Goal: Task Accomplishment & Management: Complete application form

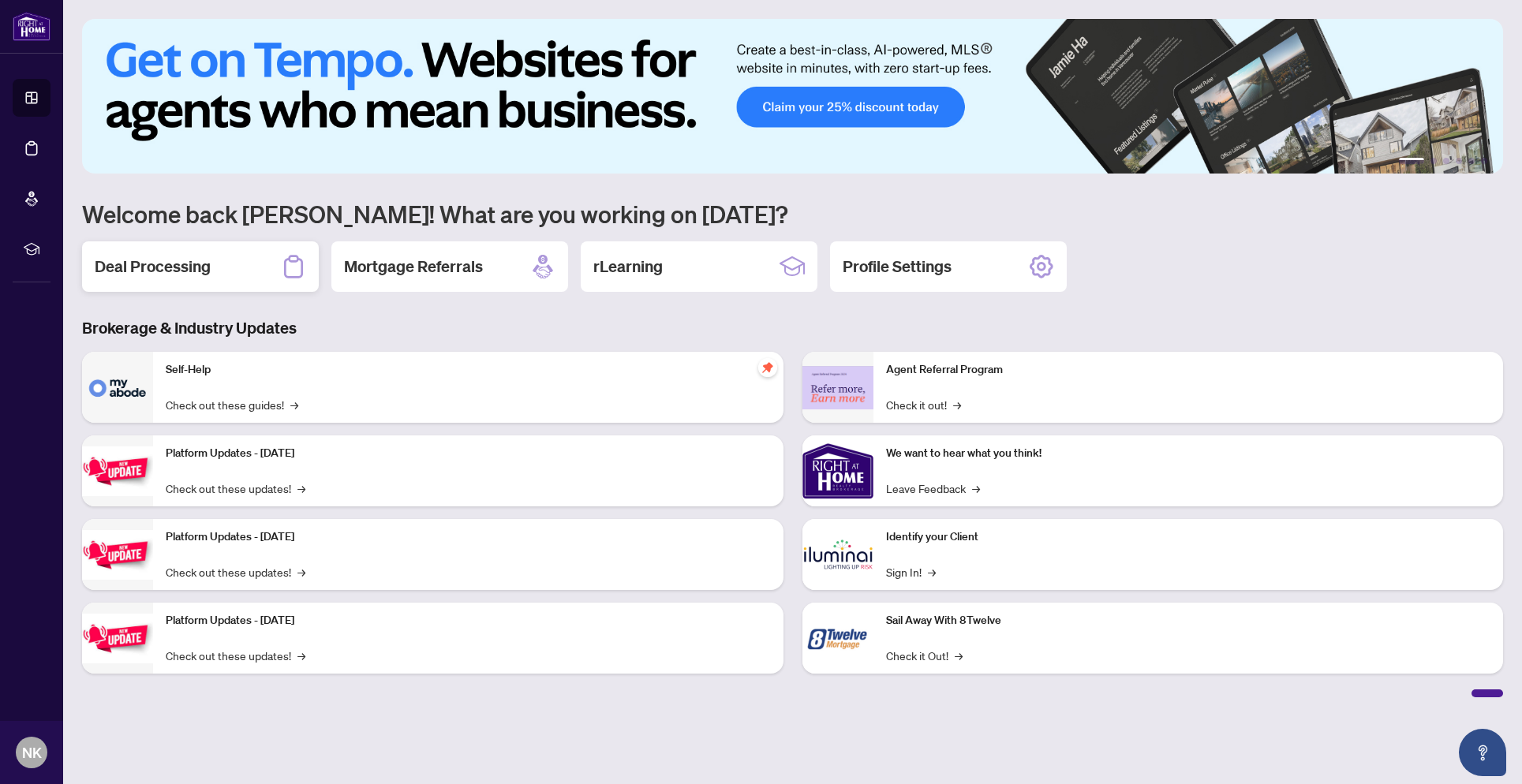
click at [147, 262] on h2 "Deal Processing" at bounding box center [152, 266] width 116 height 22
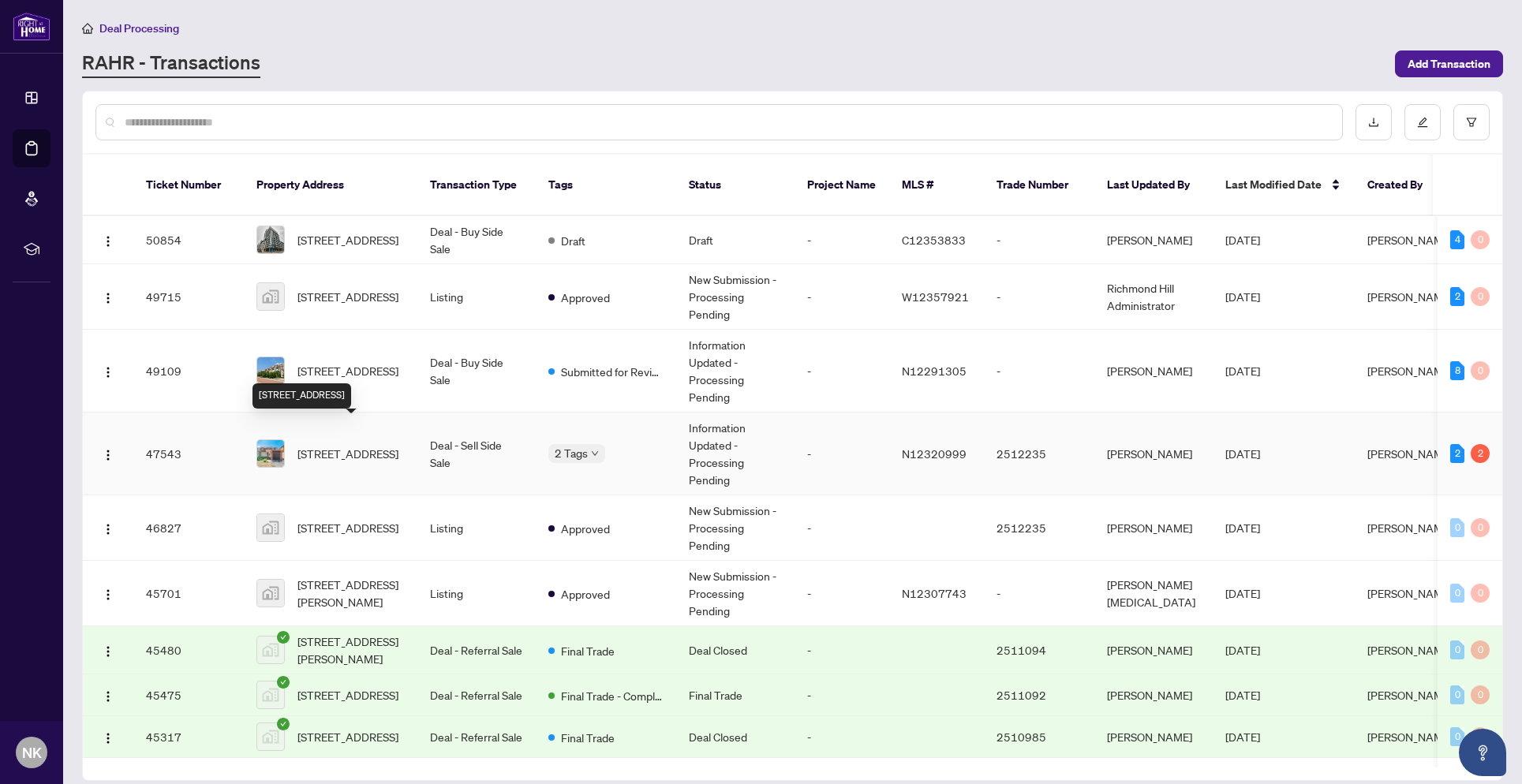
click at [335, 445] on span "[STREET_ADDRESS]" at bounding box center [348, 454] width 101 height 18
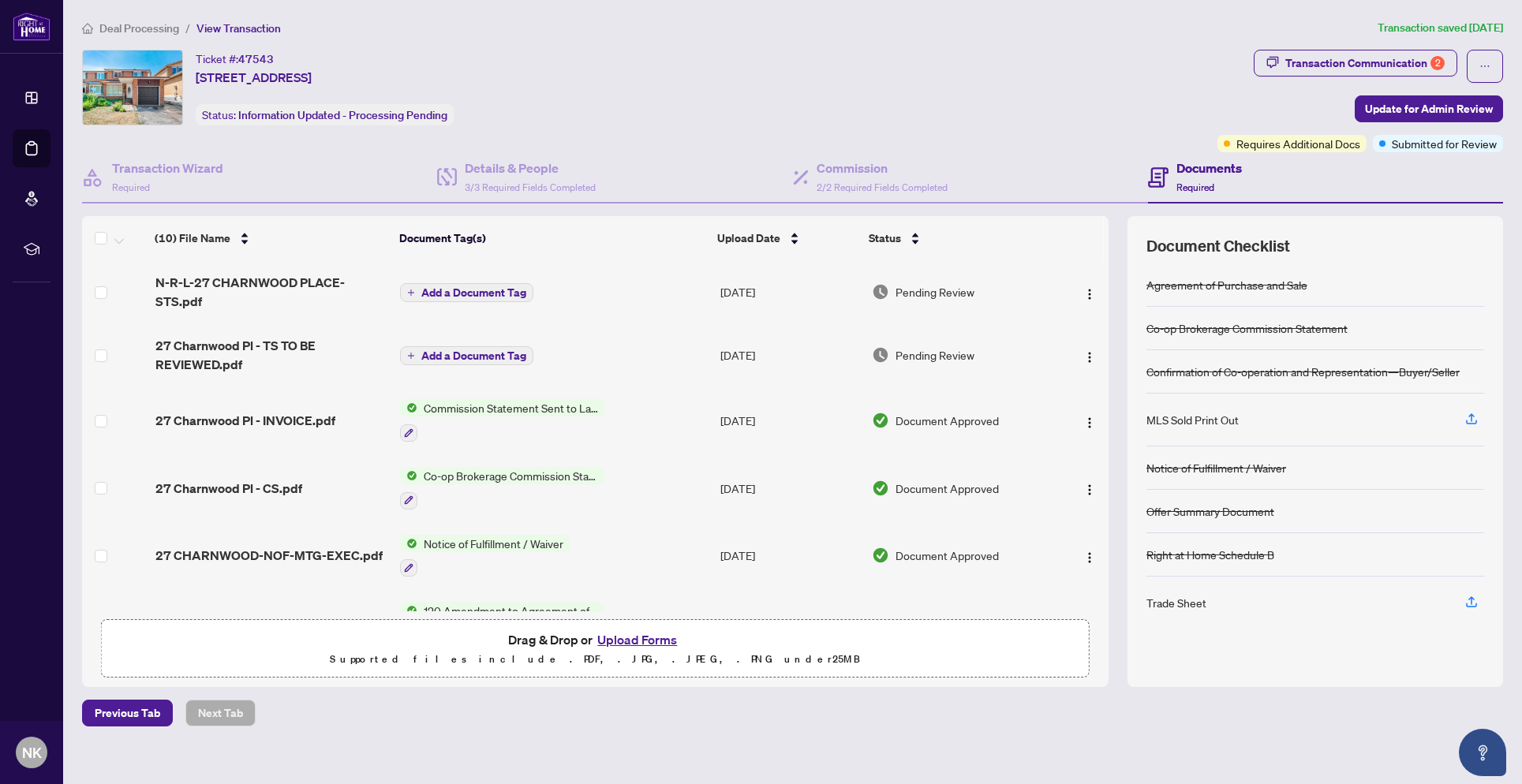
click at [868, 99] on div "Ticket #: 47543 [STREET_ADDRESS] Status: Information Updated - Processing Pendi…" at bounding box center [647, 87] width 1129 height 76
click at [1416, 68] on div "Transaction Communication 2" at bounding box center [1365, 63] width 159 height 26
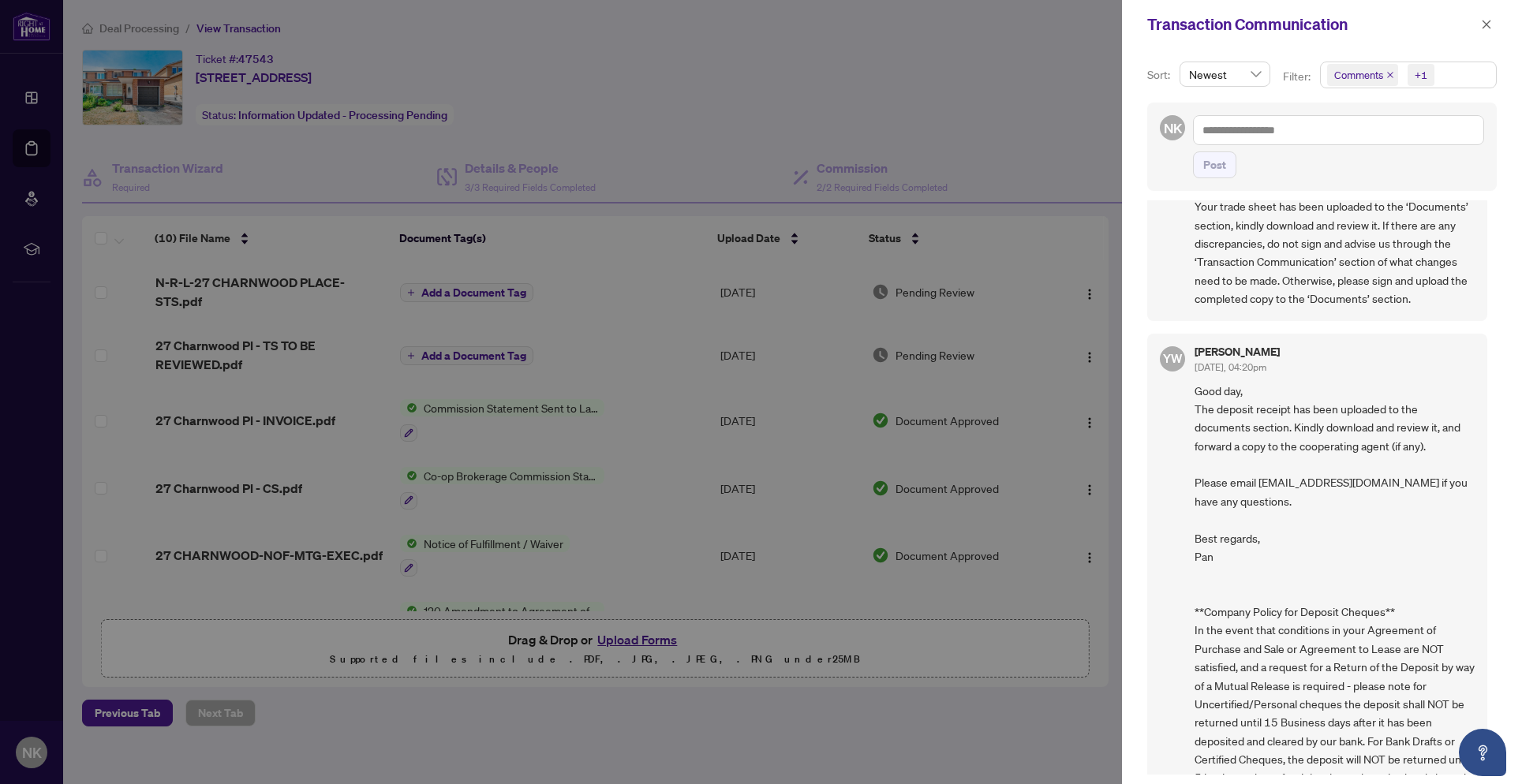
scroll to position [322, 0]
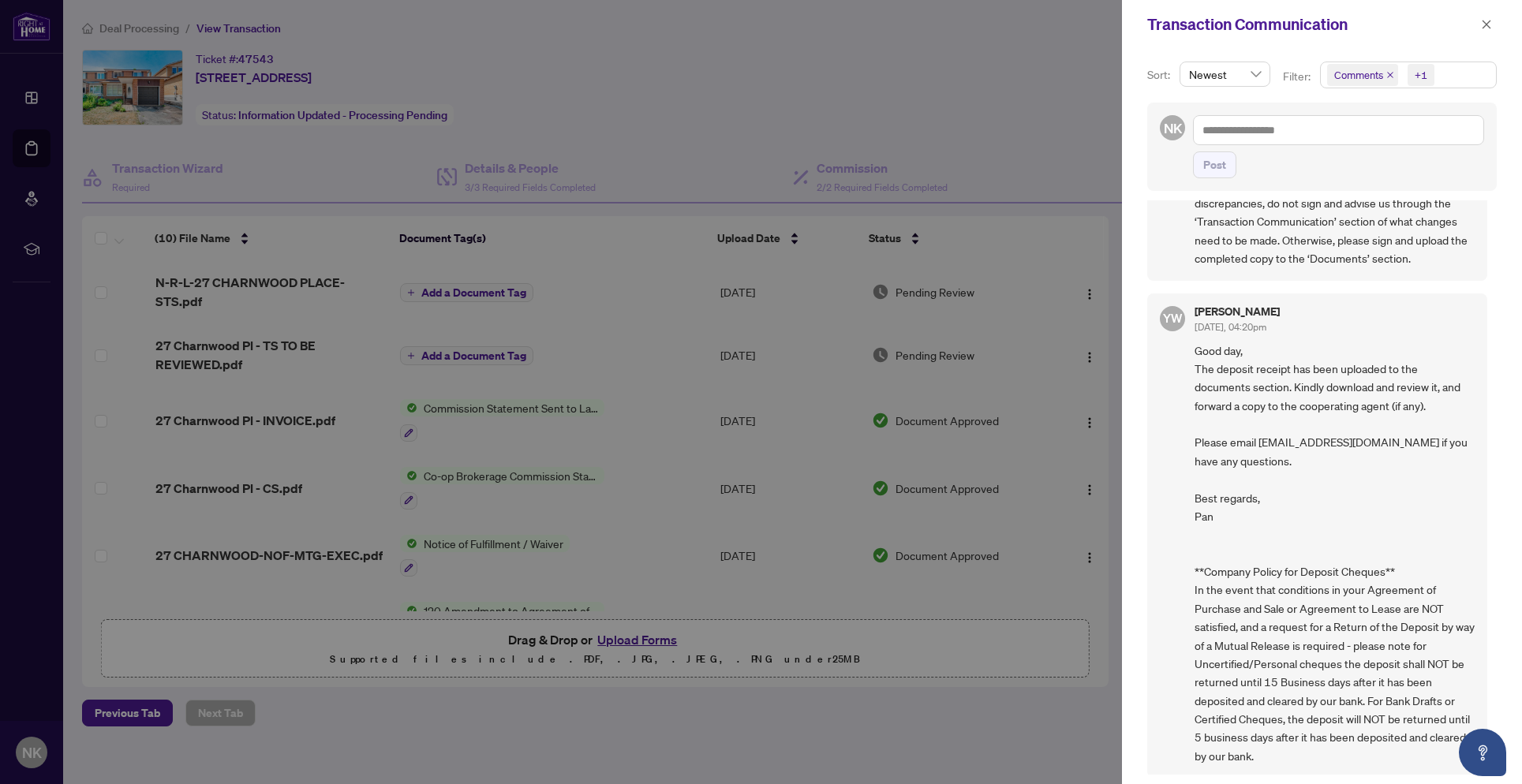
click at [922, 89] on div at bounding box center [761, 392] width 1522 height 784
click at [1484, 20] on icon "close" at bounding box center [1486, 24] width 11 height 11
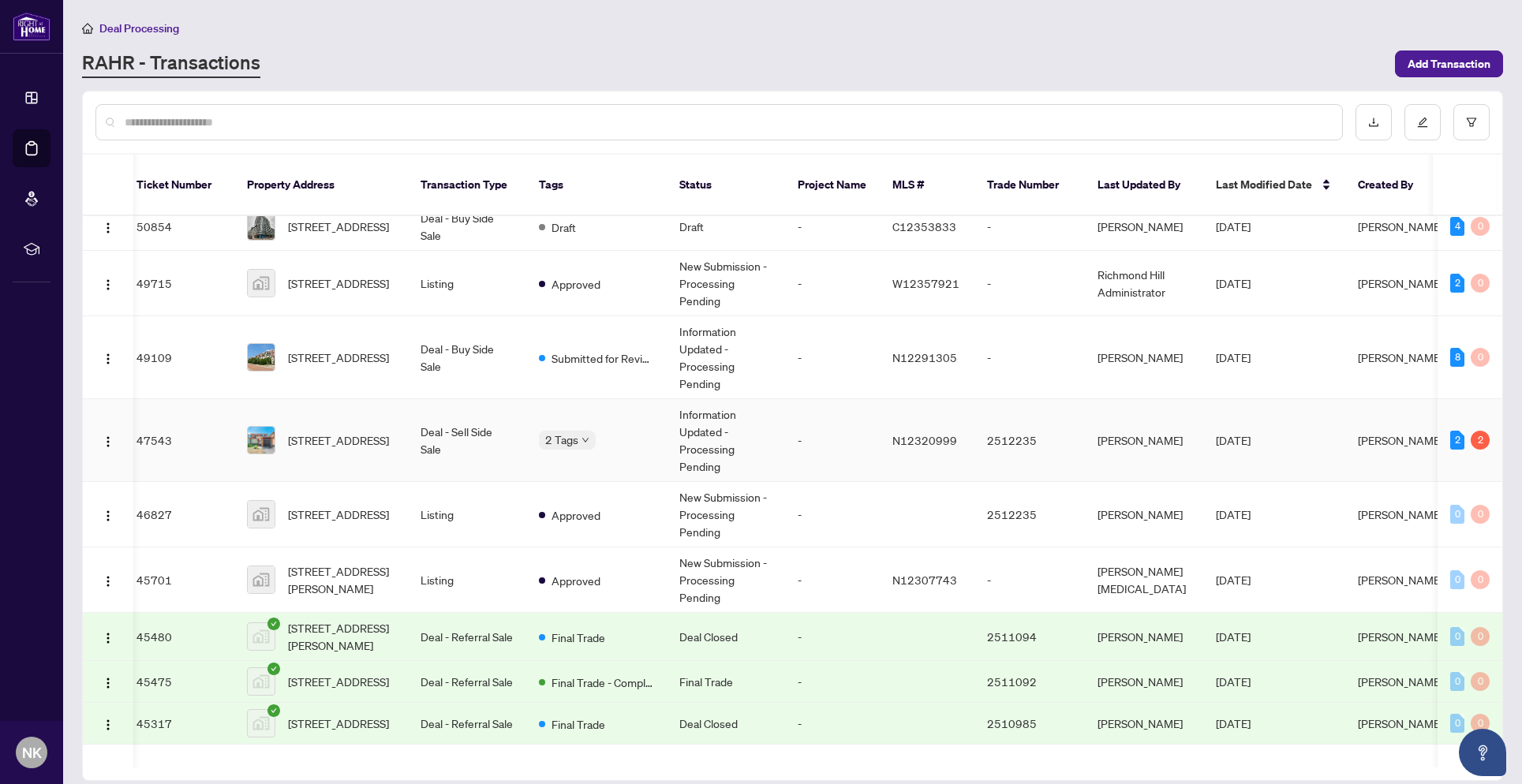
scroll to position [0, 10]
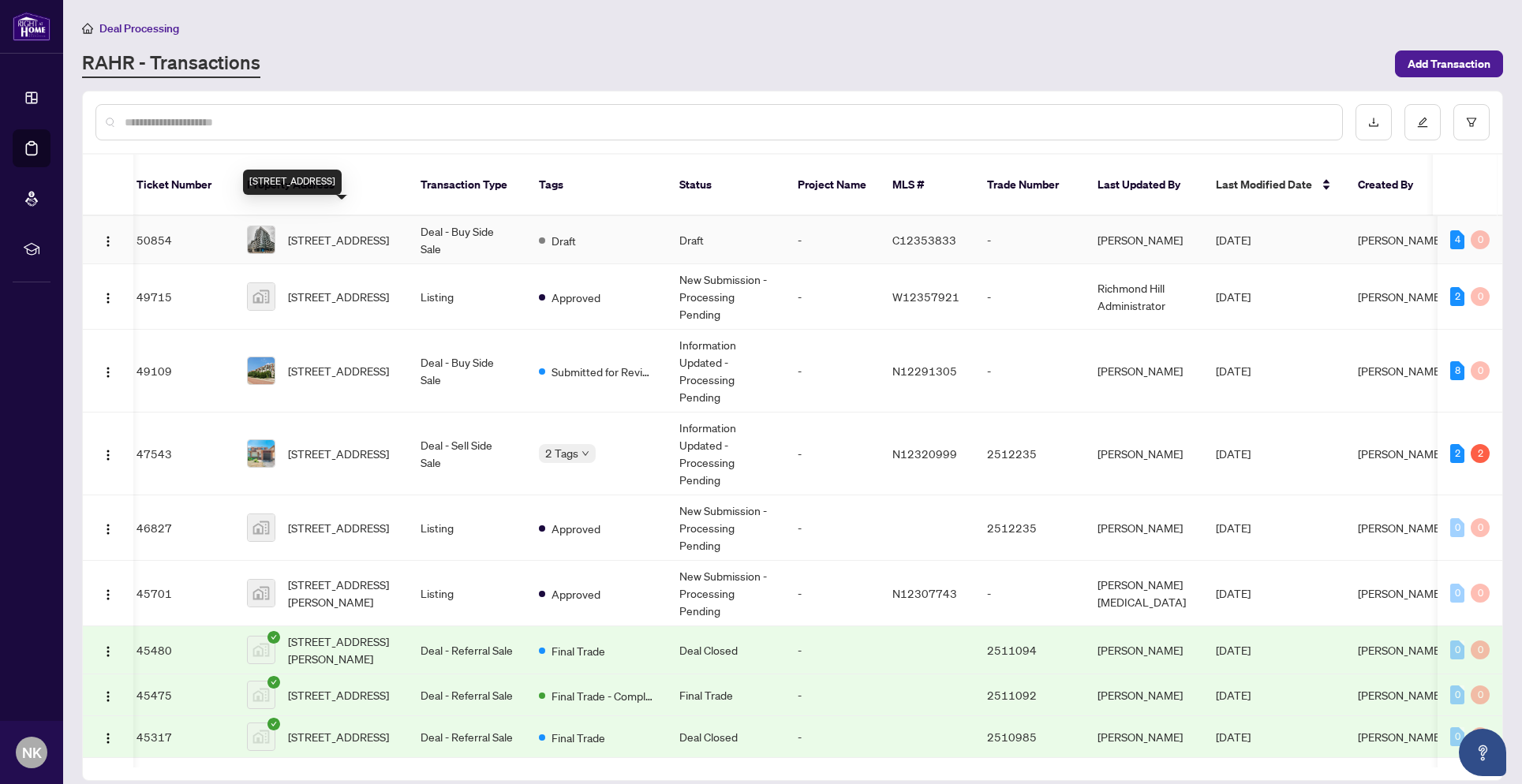
click at [323, 231] on span "[STREET_ADDRESS]" at bounding box center [338, 240] width 101 height 18
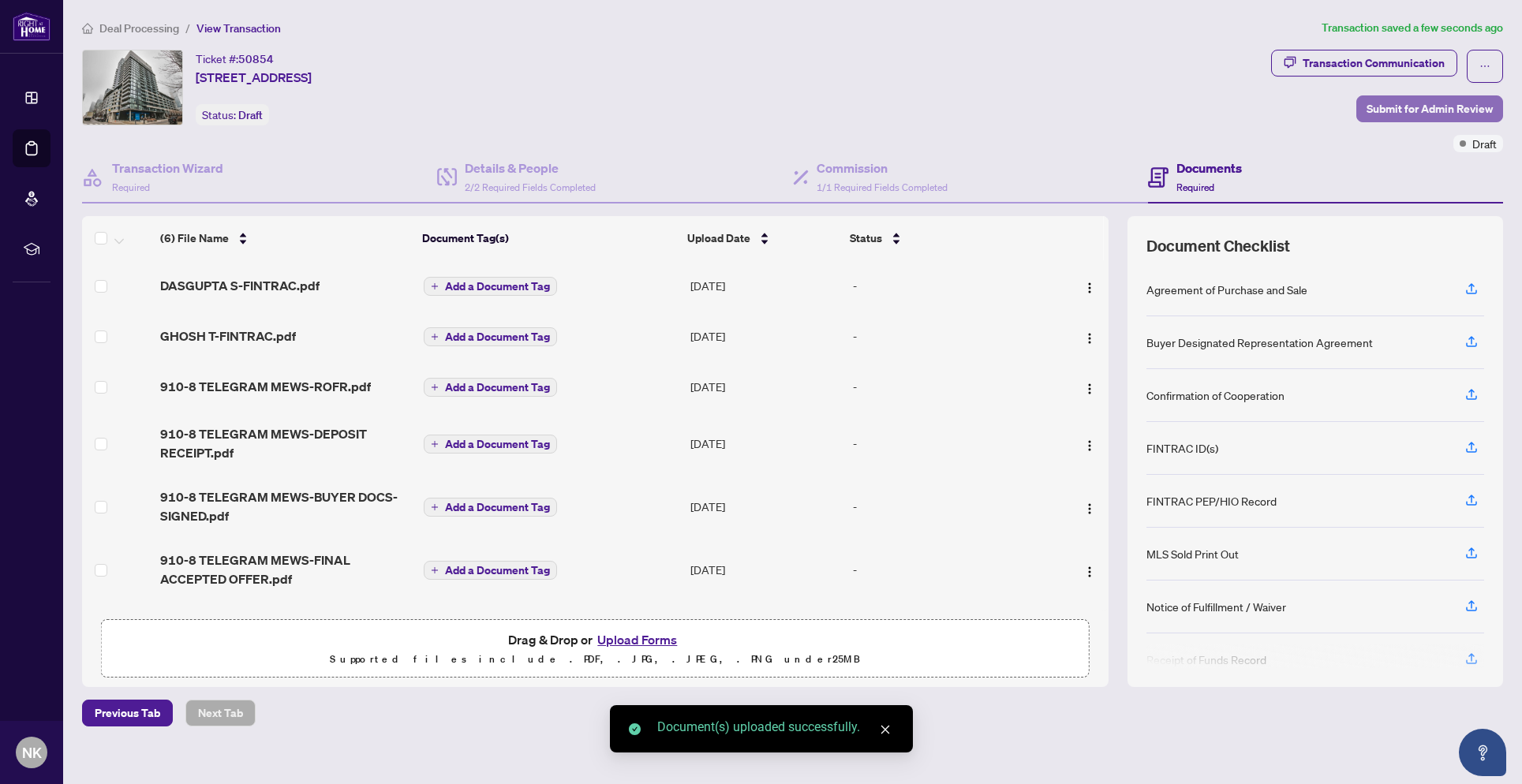
click at [1414, 111] on span "Submit for Admin Review" at bounding box center [1429, 109] width 126 height 26
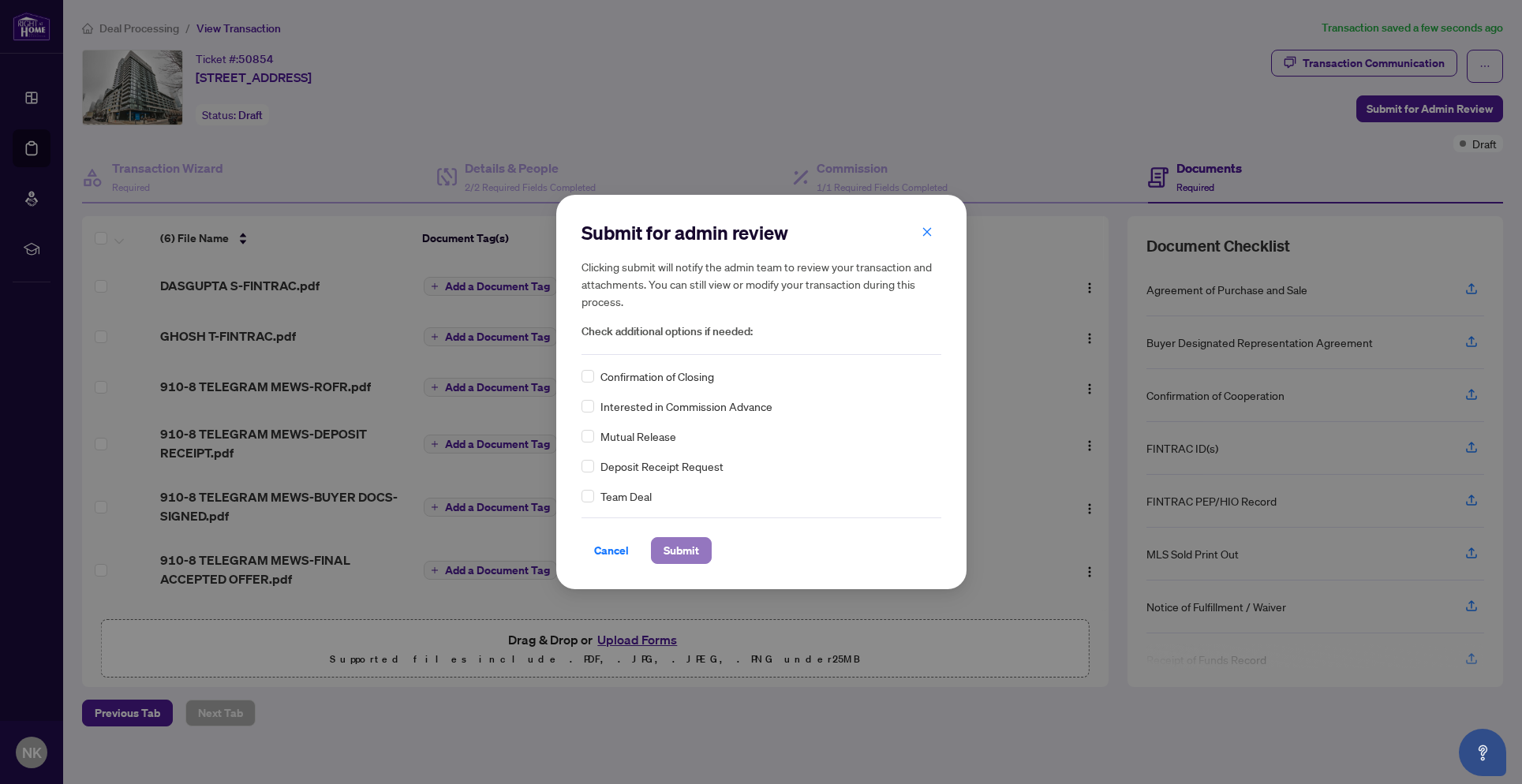
click at [697, 548] on span "Submit" at bounding box center [681, 550] width 35 height 26
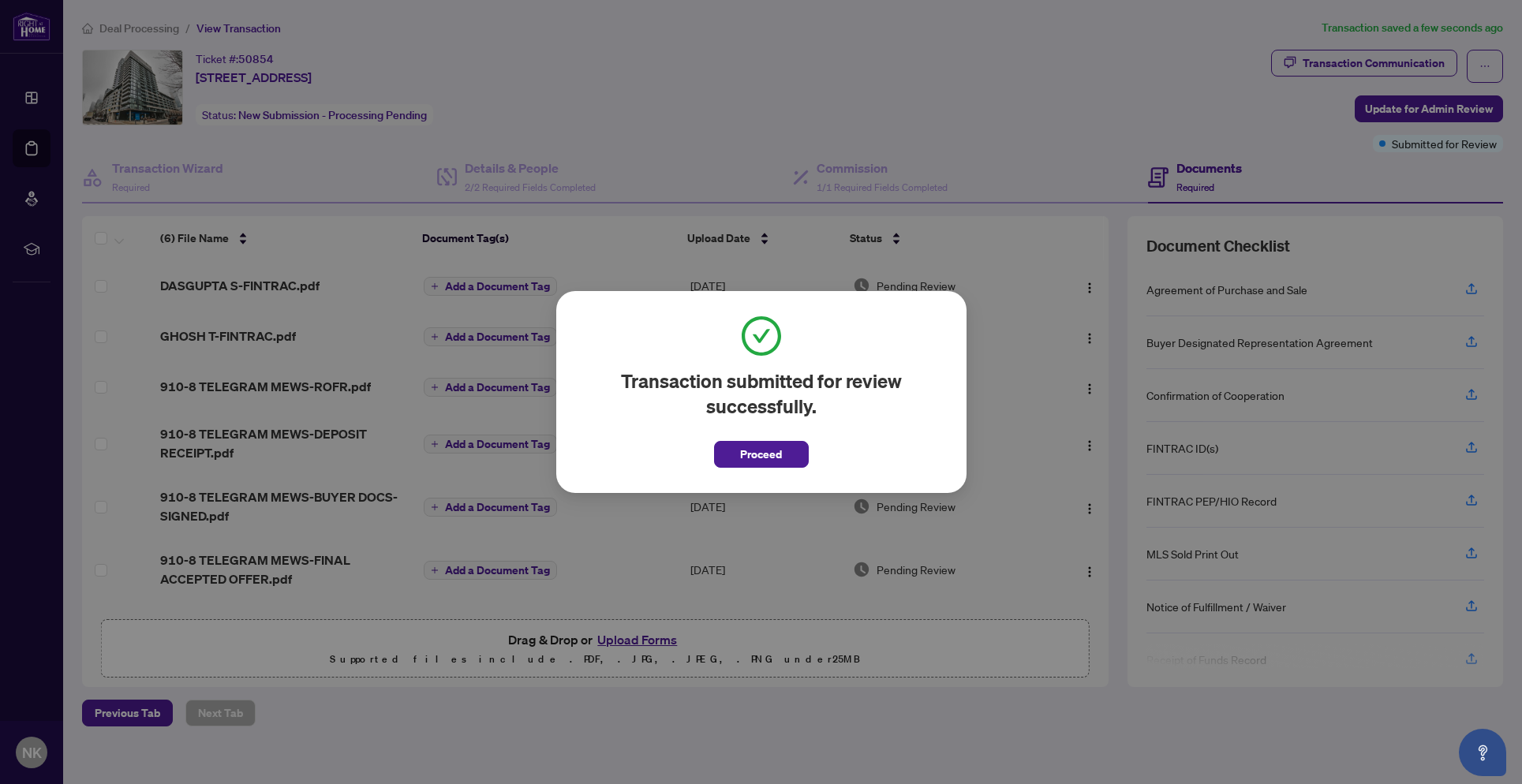
click at [766, 464] on span "Proceed" at bounding box center [761, 454] width 42 height 26
